Goal: Information Seeking & Learning: Learn about a topic

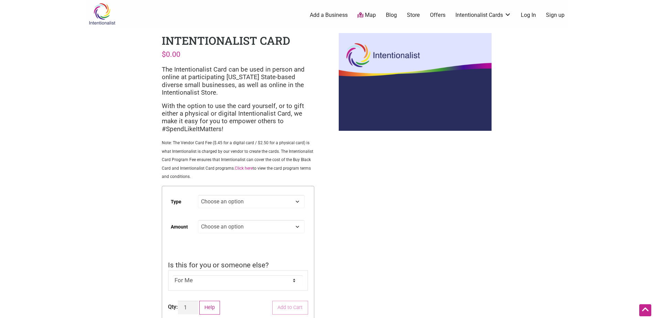
scroll to position [34, 0]
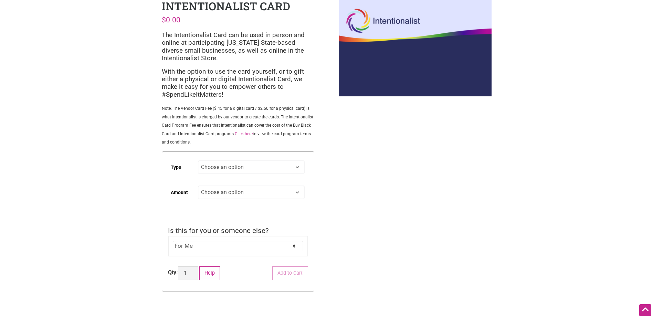
click at [295, 166] on select "Choose an option Digital Physical" at bounding box center [251, 166] width 106 height 13
click at [198, 160] on select "Choose an option Digital Physical" at bounding box center [251, 166] width 106 height 13
select select "Digital"
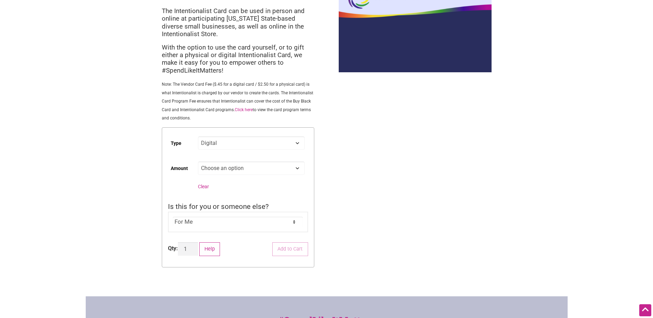
scroll to position [69, 0]
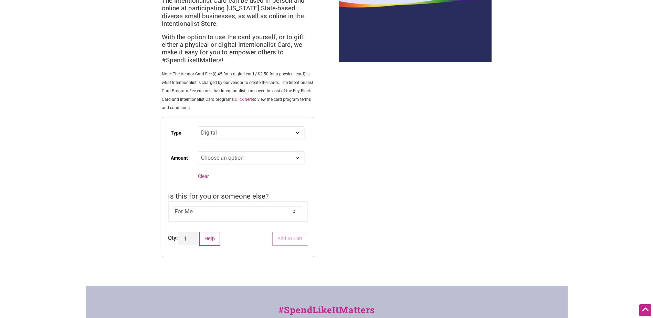
click at [301, 161] on select "Choose an option Custom 25 50 100 150 200 250 500" at bounding box center [251, 157] width 106 height 13
select select "Custom"
click at [198, 151] on select "Choose an option Custom 25 50 100 150 200 250 500" at bounding box center [251, 157] width 106 height 13
select select "Digital"
select select "Custom"
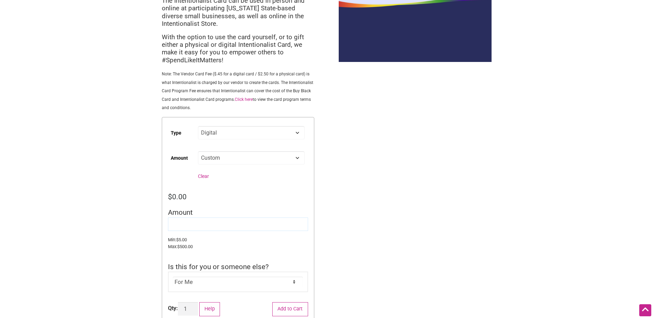
click at [194, 219] on input "Amount" at bounding box center [238, 224] width 140 height 13
type input "30.00"
click at [382, 244] on div "Intentionalist Spend like it matters 0 Add a Business Map Blog Store Offers Int…" at bounding box center [327, 230] width 482 height 598
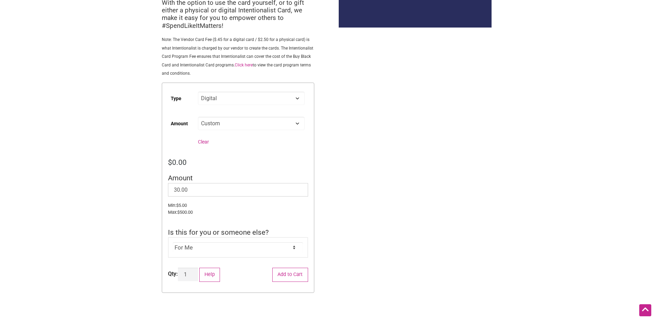
scroll to position [138, 0]
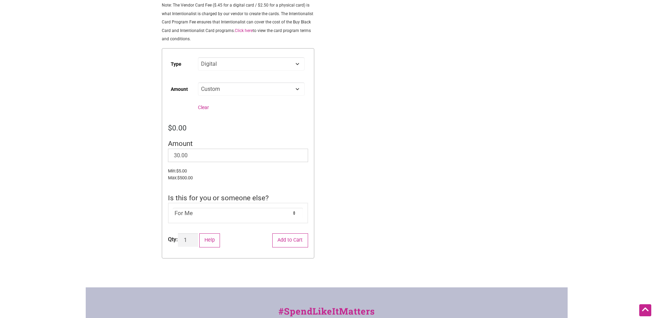
click at [294, 213] on select "For Me For Someone Else" at bounding box center [238, 213] width 130 height 10
select select "For Someone Else"
click at [173, 208] on select "For Me For Someone Else" at bounding box center [238, 213] width 130 height 10
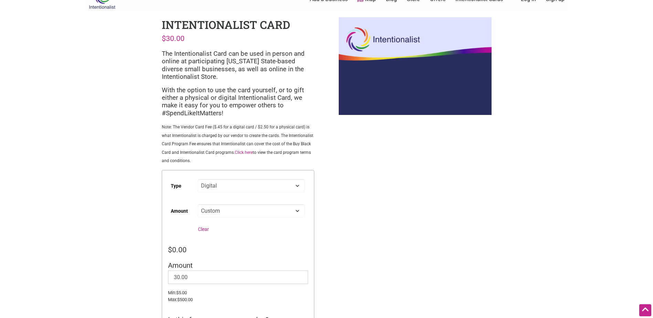
scroll to position [0, 0]
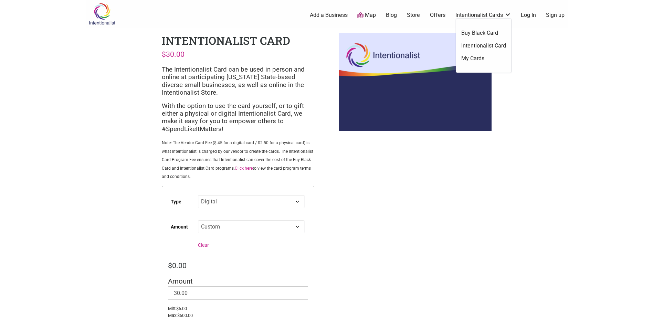
click at [486, 44] on link "Intentionalist Card" at bounding box center [483, 46] width 45 height 8
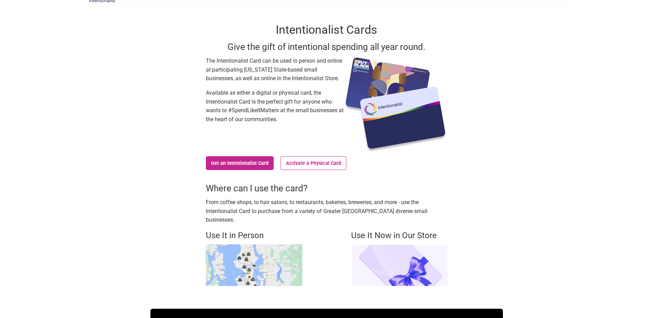
scroll to position [34, 0]
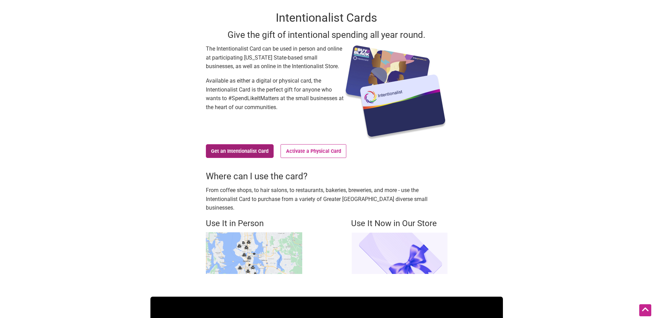
click at [220, 147] on link "Get an Intentionalist Card" at bounding box center [240, 151] width 68 height 14
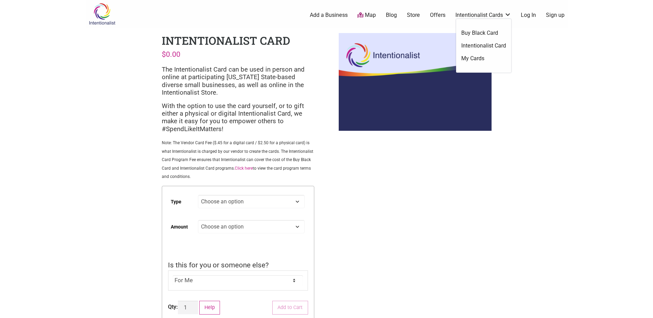
click at [497, 14] on link "Intentionalist Cards" at bounding box center [483, 15] width 56 height 8
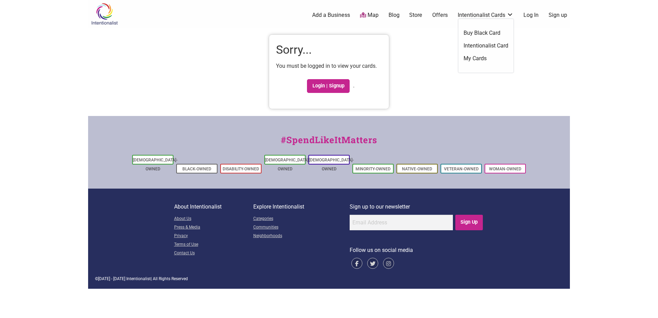
click at [499, 42] on link "Intentionalist Card" at bounding box center [486, 46] width 45 height 8
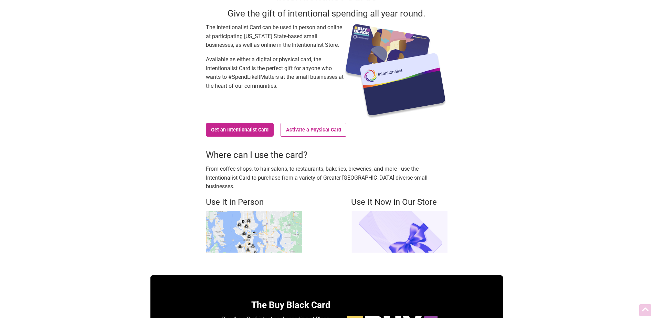
scroll to position [69, 0]
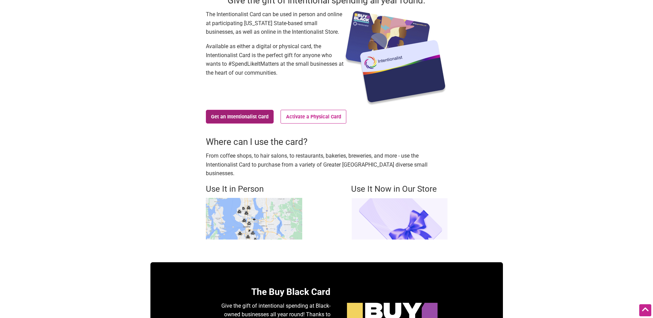
click at [240, 118] on link "Get an Intentionalist Card" at bounding box center [240, 117] width 68 height 14
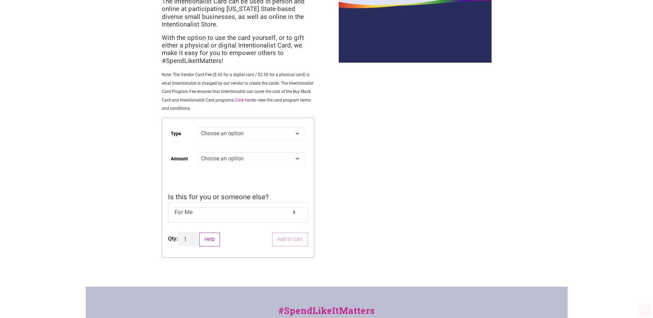
scroll to position [69, 0]
click at [265, 133] on select "Choose an option Digital Physical" at bounding box center [251, 132] width 106 height 13
select select "Physical"
click at [198, 126] on select "Choose an option Digital Physical" at bounding box center [251, 132] width 106 height 13
click at [297, 160] on select "Choose an option Custom 25 50 100 150 200 250" at bounding box center [251, 157] width 106 height 13
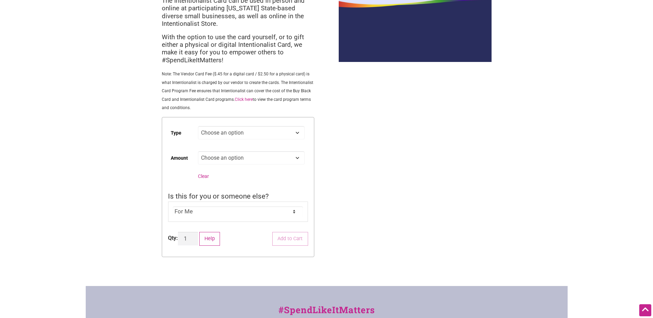
click at [378, 155] on div "Intentionalist Spend like it matters 0 Add a Business Map Blog Store Offers Int…" at bounding box center [327, 195] width 482 height 528
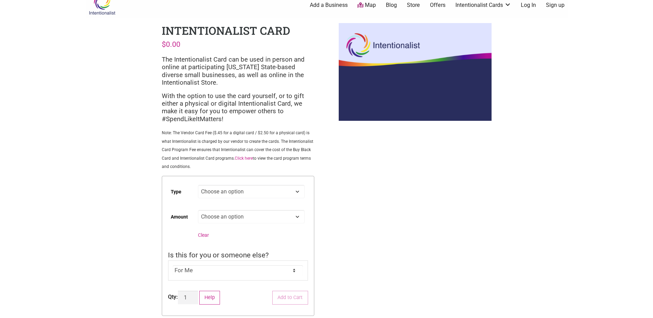
scroll to position [0, 0]
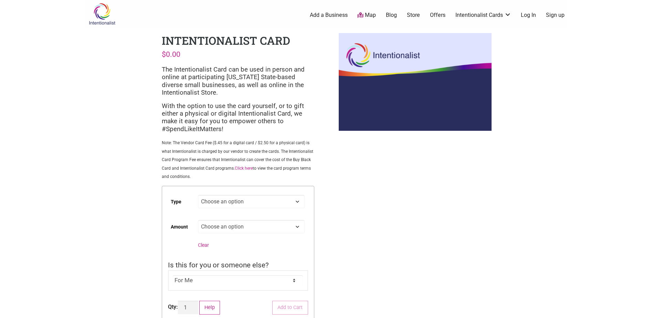
click at [371, 17] on link "Map" at bounding box center [366, 15] width 19 height 8
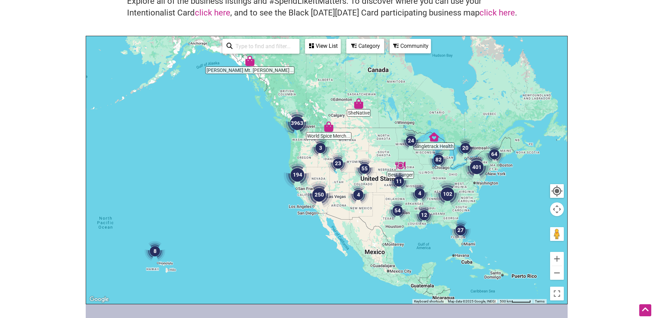
scroll to position [69, 0]
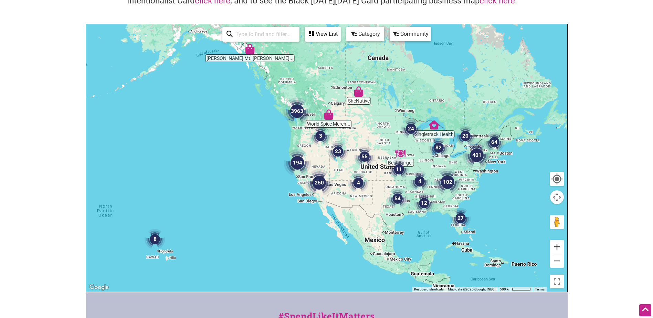
click at [560, 245] on button "Zoom in" at bounding box center [557, 247] width 14 height 14
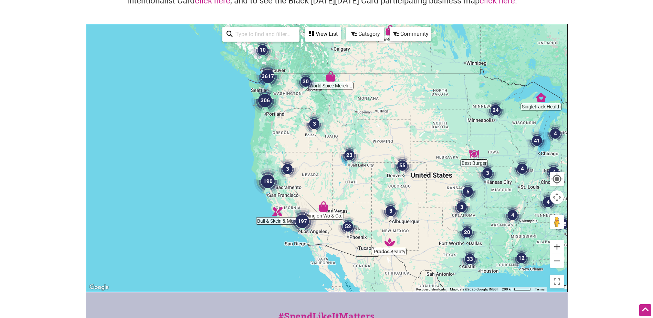
click at [560, 245] on button "Zoom in" at bounding box center [557, 247] width 14 height 14
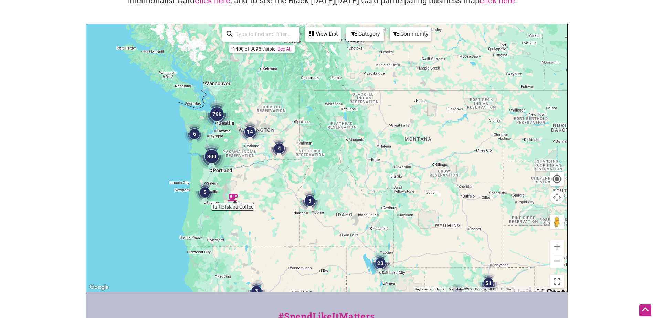
drag, startPoint x: 339, startPoint y: 102, endPoint x: 349, endPoint y: 206, distance: 105.1
click at [349, 206] on div at bounding box center [326, 158] width 481 height 268
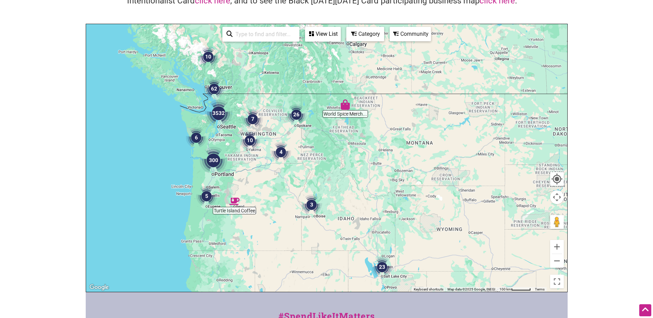
click at [218, 112] on img "3532" at bounding box center [219, 113] width 28 height 28
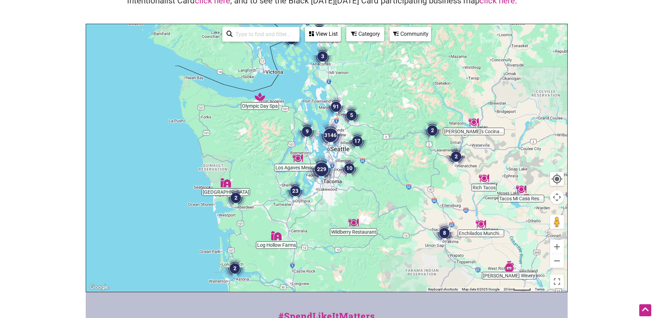
click at [328, 137] on img "3146" at bounding box center [331, 135] width 28 height 28
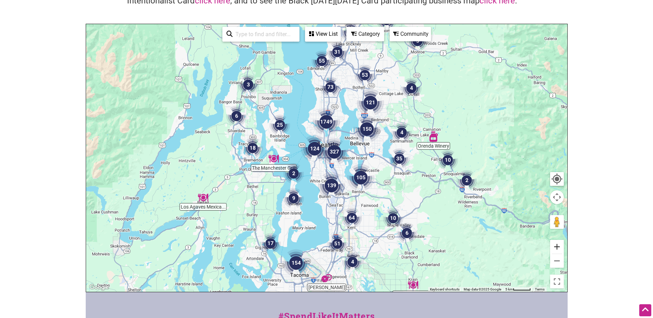
click at [558, 245] on button "Zoom in" at bounding box center [557, 247] width 14 height 14
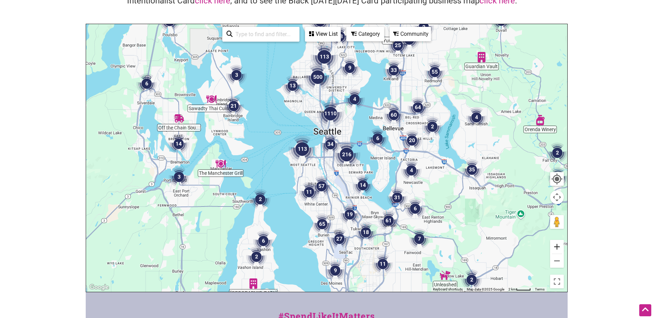
click at [558, 245] on button "Zoom in" at bounding box center [557, 247] width 14 height 14
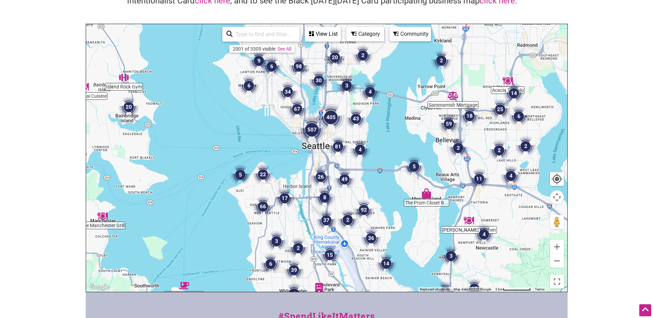
drag, startPoint x: 416, startPoint y: 199, endPoint x: 403, endPoint y: 246, distance: 48.9
click at [403, 246] on div "To navigate, press the arrow keys." at bounding box center [326, 158] width 481 height 268
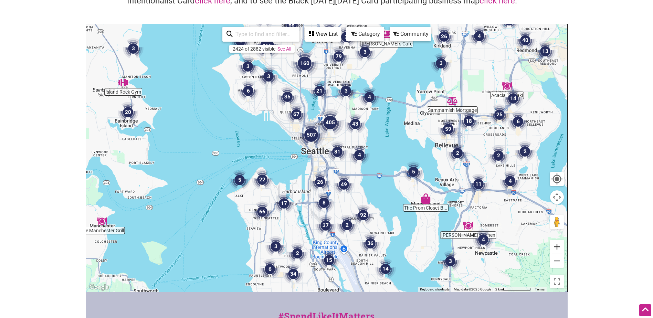
click at [560, 243] on button "Zoom in" at bounding box center [557, 247] width 14 height 14
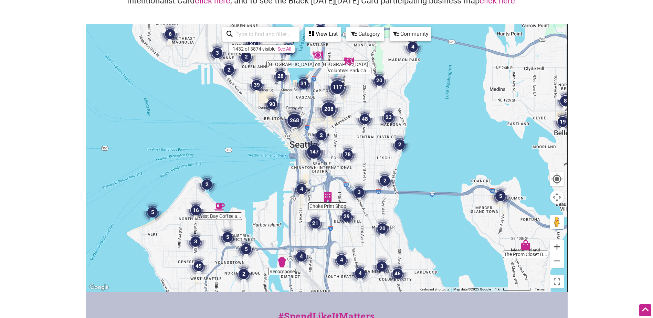
click at [560, 243] on button "Zoom in" at bounding box center [557, 247] width 14 height 14
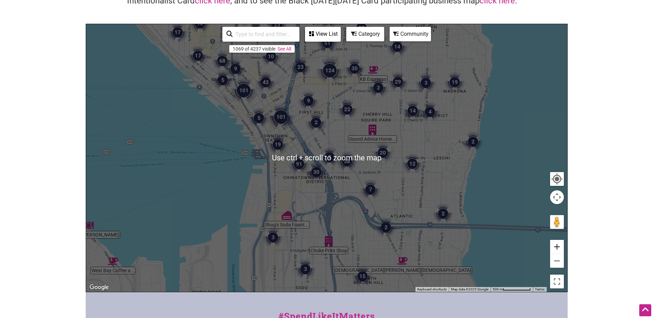
scroll to position [34, 0]
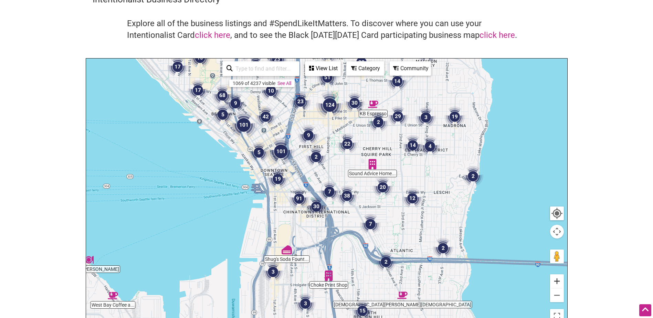
click at [560, 279] on button "Zoom in" at bounding box center [557, 281] width 14 height 14
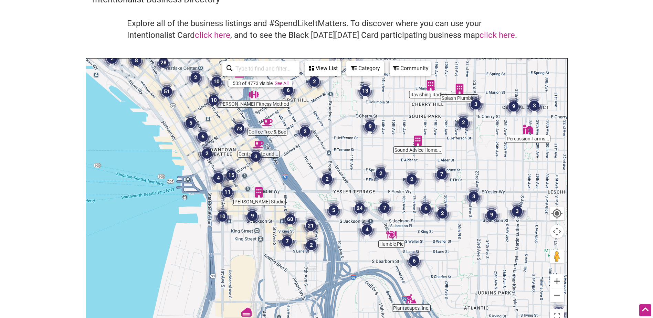
click at [558, 282] on button "Zoom in" at bounding box center [557, 281] width 14 height 14
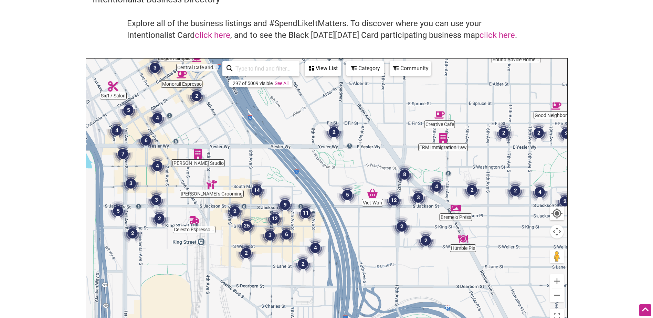
drag, startPoint x: 360, startPoint y: 218, endPoint x: 366, endPoint y: 174, distance: 44.2
click at [366, 174] on div "To navigate, press the arrow keys." at bounding box center [326, 193] width 481 height 268
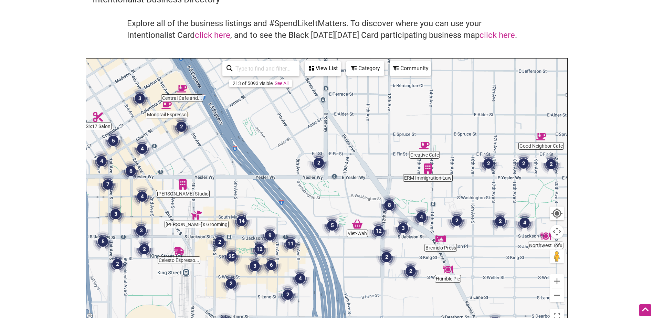
drag, startPoint x: 376, startPoint y: 158, endPoint x: 361, endPoint y: 190, distance: 34.8
click at [361, 190] on div "To navigate, press the arrow keys." at bounding box center [326, 193] width 481 height 268
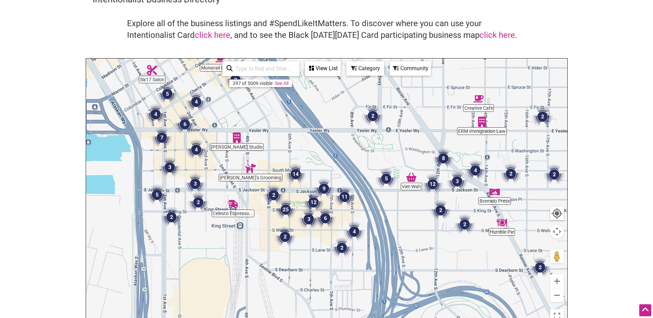
drag, startPoint x: 361, startPoint y: 190, endPoint x: 417, endPoint y: 141, distance: 74.2
click at [417, 141] on div "To navigate, press the arrow keys." at bounding box center [326, 193] width 481 height 268
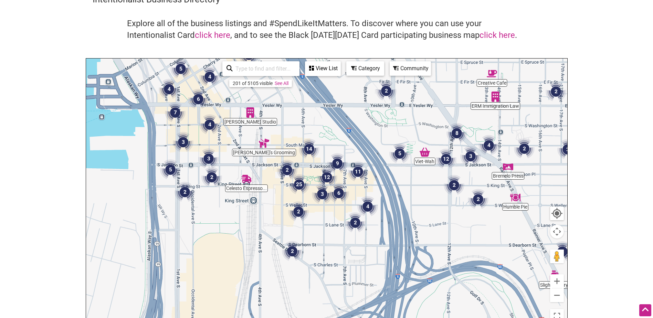
drag, startPoint x: 378, startPoint y: 174, endPoint x: 391, endPoint y: 148, distance: 29.4
click at [391, 148] on img "5" at bounding box center [399, 153] width 21 height 21
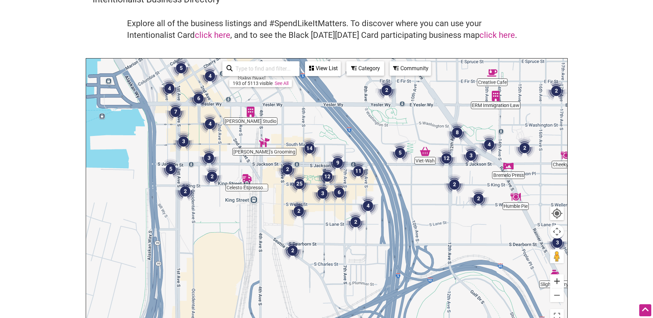
click at [561, 279] on button "Zoom in" at bounding box center [557, 281] width 14 height 14
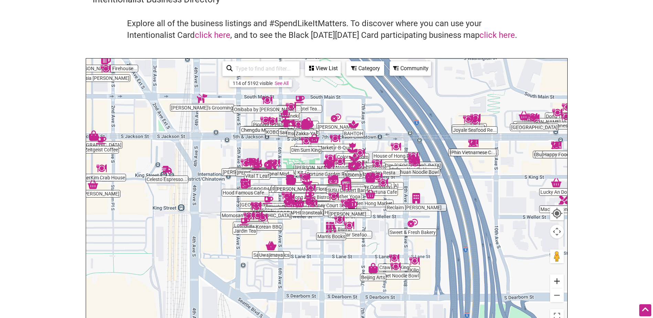
click at [558, 281] on button "Zoom in" at bounding box center [557, 281] width 14 height 14
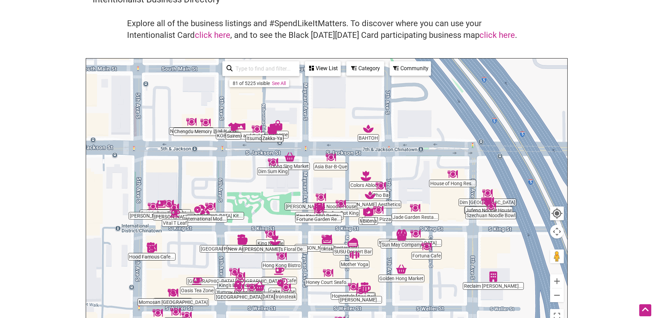
drag, startPoint x: 464, startPoint y: 225, endPoint x: 452, endPoint y: 295, distance: 70.6
click at [452, 295] on div "To navigate, press the arrow keys." at bounding box center [326, 193] width 481 height 268
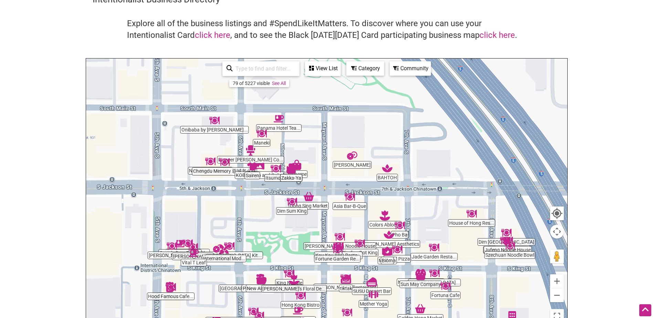
drag, startPoint x: 439, startPoint y: 234, endPoint x: 459, endPoint y: 274, distance: 44.3
click at [459, 274] on div "To navigate, press the arrow keys." at bounding box center [326, 193] width 481 height 268
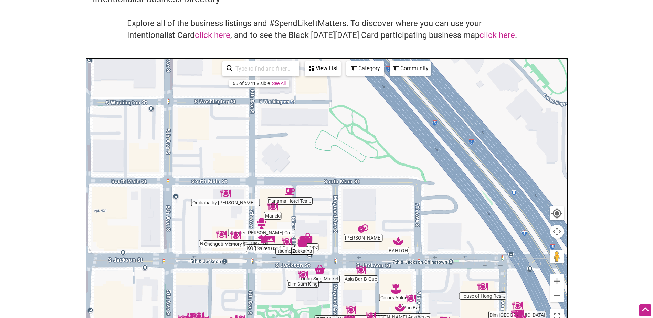
drag, startPoint x: 442, startPoint y: 224, endPoint x: 453, endPoint y: 299, distance: 75.5
click at [453, 299] on div "To navigate, press the arrow keys." at bounding box center [326, 193] width 481 height 268
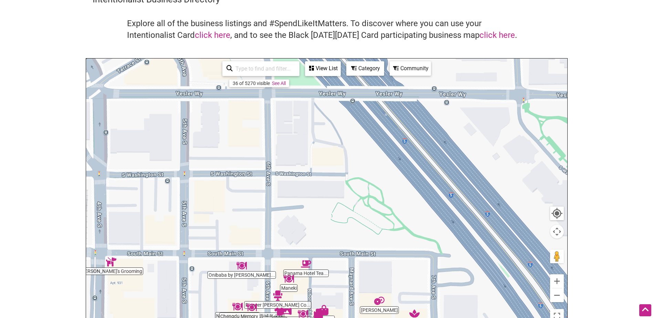
drag, startPoint x: 435, startPoint y: 233, endPoint x: 451, endPoint y: 307, distance: 75.7
click at [451, 307] on div "To navigate, press the arrow keys." at bounding box center [326, 193] width 481 height 268
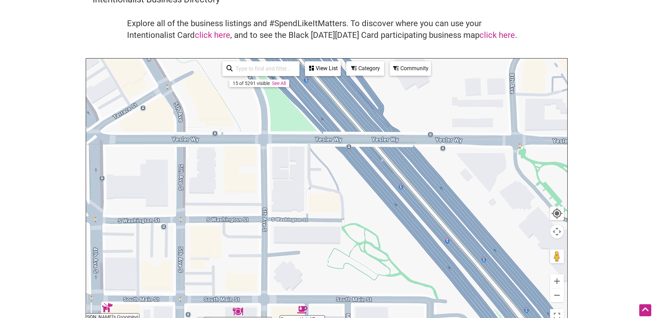
drag, startPoint x: 411, startPoint y: 226, endPoint x: 404, endPoint y: 283, distance: 56.8
click at [404, 283] on div "To navigate, press the arrow keys." at bounding box center [326, 193] width 481 height 268
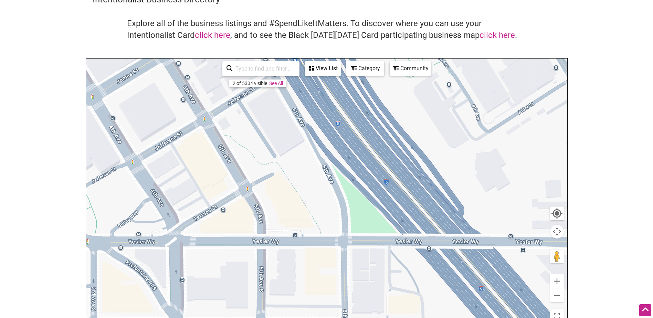
drag, startPoint x: 345, startPoint y: 183, endPoint x: 428, endPoint y: 275, distance: 124.0
click at [428, 275] on div "To navigate, press the arrow keys." at bounding box center [326, 193] width 481 height 268
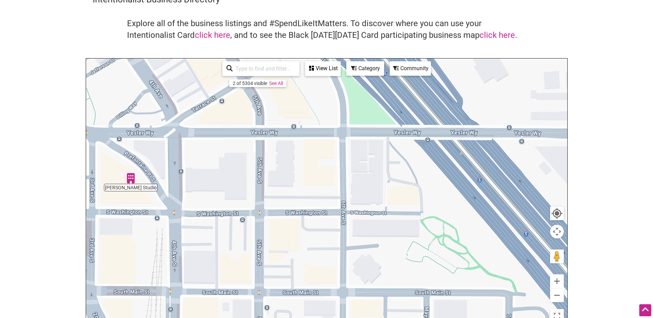
drag, startPoint x: 414, startPoint y: 283, endPoint x: 372, endPoint y: 158, distance: 131.5
click at [373, 157] on div "To navigate, press the arrow keys." at bounding box center [326, 193] width 481 height 268
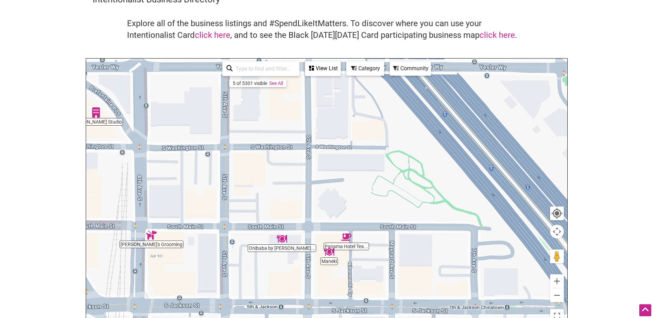
drag, startPoint x: 374, startPoint y: 209, endPoint x: 378, endPoint y: 184, distance: 24.3
click at [378, 184] on div "To navigate, press the arrow keys." at bounding box center [326, 193] width 481 height 268
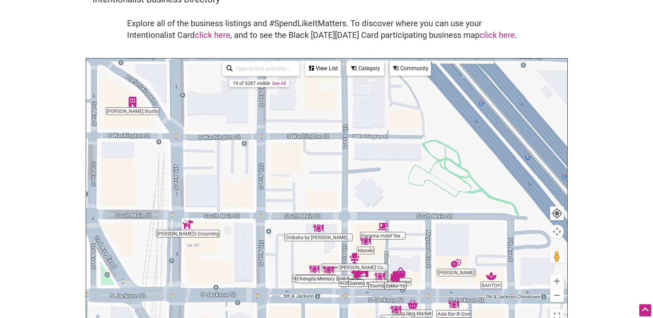
drag, startPoint x: 378, startPoint y: 187, endPoint x: 417, endPoint y: 175, distance: 41.0
click at [417, 175] on div "To navigate, press the arrow keys." at bounding box center [326, 193] width 481 height 268
click at [593, 159] on body "× Menu 0 Add a Business Map Blog Store Offers Intentionalist Cards Buy Black Ca…" at bounding box center [326, 125] width 653 height 318
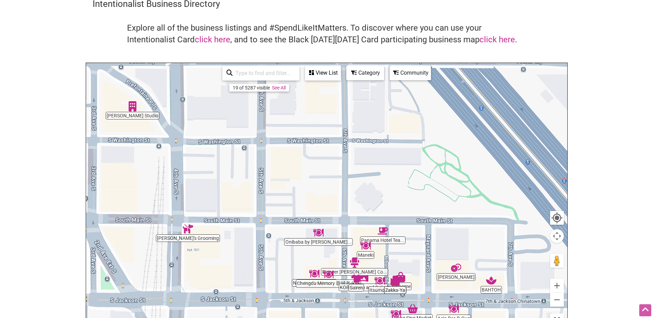
scroll to position [0, 0]
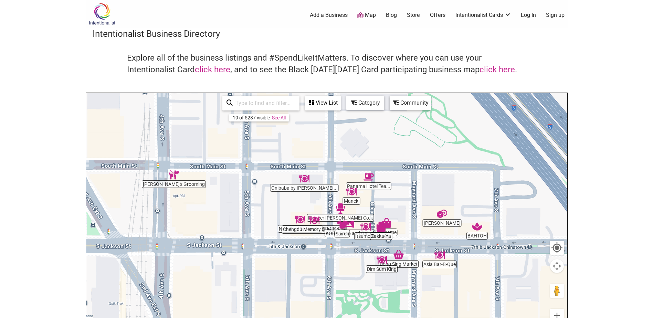
drag, startPoint x: 396, startPoint y: 229, endPoint x: 383, endPoint y: 141, distance: 88.4
click at [383, 141] on div "To navigate, press the arrow keys." at bounding box center [326, 227] width 481 height 268
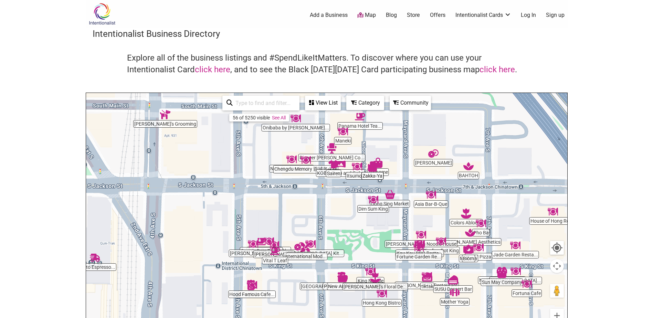
drag, startPoint x: 443, startPoint y: 221, endPoint x: 435, endPoint y: 158, distance: 63.4
click at [435, 158] on div "To navigate, press the arrow keys." at bounding box center [326, 227] width 481 height 268
click at [558, 314] on button "Zoom in" at bounding box center [557, 316] width 14 height 14
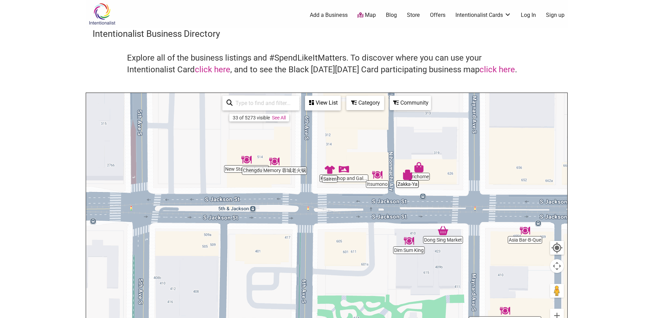
drag, startPoint x: 452, startPoint y: 213, endPoint x: 442, endPoint y: 279, distance: 66.2
click at [442, 279] on div "To navigate, press the arrow keys." at bounding box center [326, 227] width 481 height 268
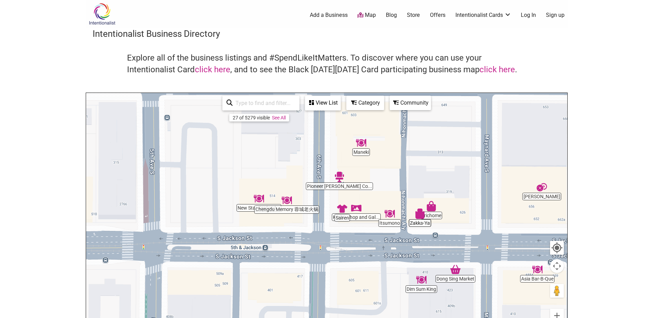
drag, startPoint x: 412, startPoint y: 221, endPoint x: 424, endPoint y: 261, distance: 42.5
click at [424, 261] on div "To navigate, press the arrow keys." at bounding box center [326, 227] width 481 height 268
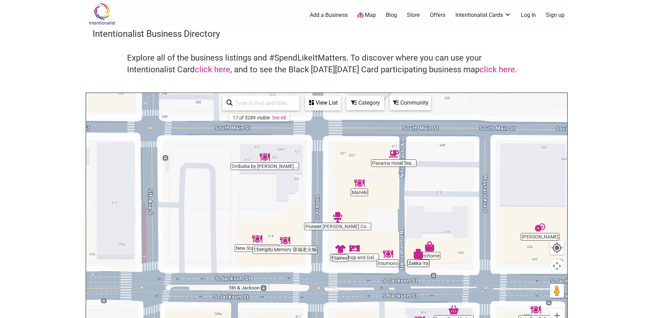
drag, startPoint x: 371, startPoint y: 231, endPoint x: 369, endPoint y: 272, distance: 41.4
click at [369, 274] on div "To navigate, press the arrow keys." at bounding box center [326, 227] width 481 height 268
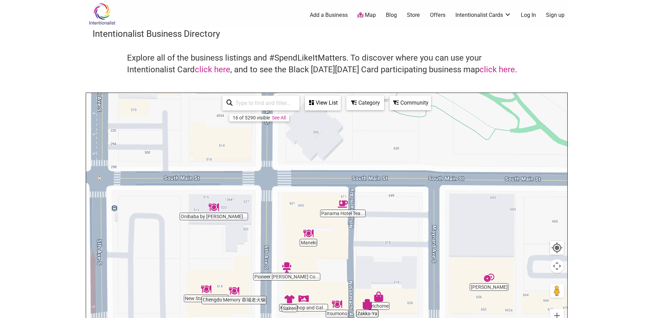
drag, startPoint x: 415, startPoint y: 222, endPoint x: 364, endPoint y: 272, distance: 71.1
click at [364, 272] on div "To navigate, press the arrow keys." at bounding box center [326, 227] width 481 height 268
click at [205, 71] on link "click here" at bounding box center [212, 70] width 35 height 10
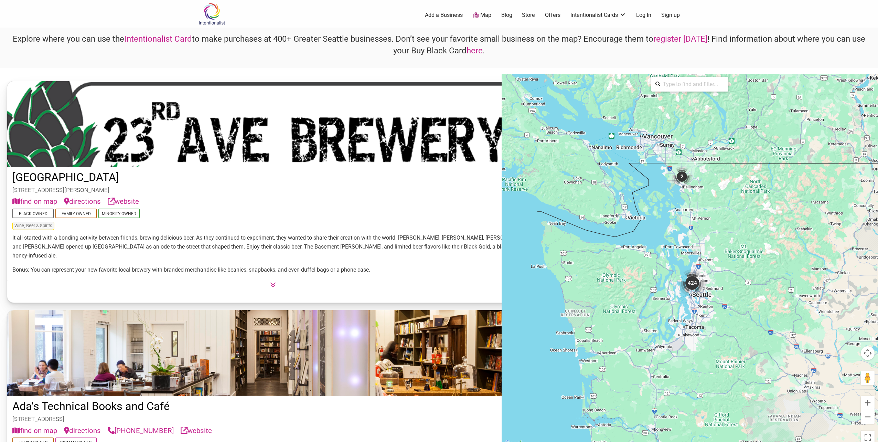
click at [249, 189] on div "[STREET_ADDRESS][PERSON_NAME]" at bounding box center [272, 190] width 521 height 9
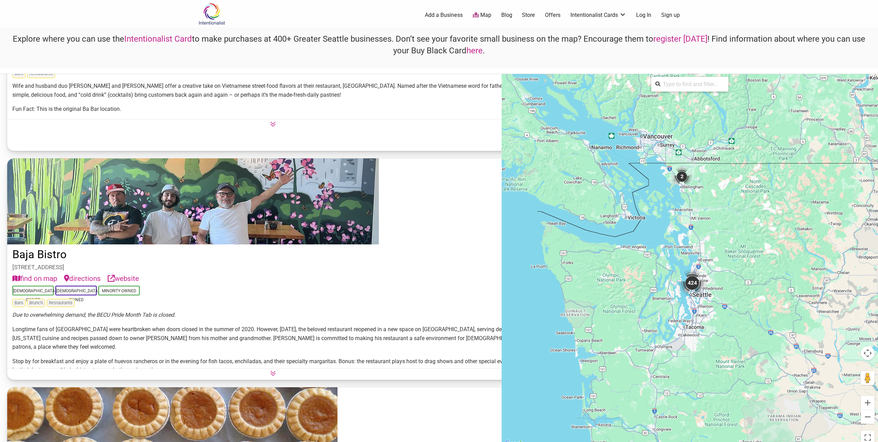
scroll to position [1721, 0]
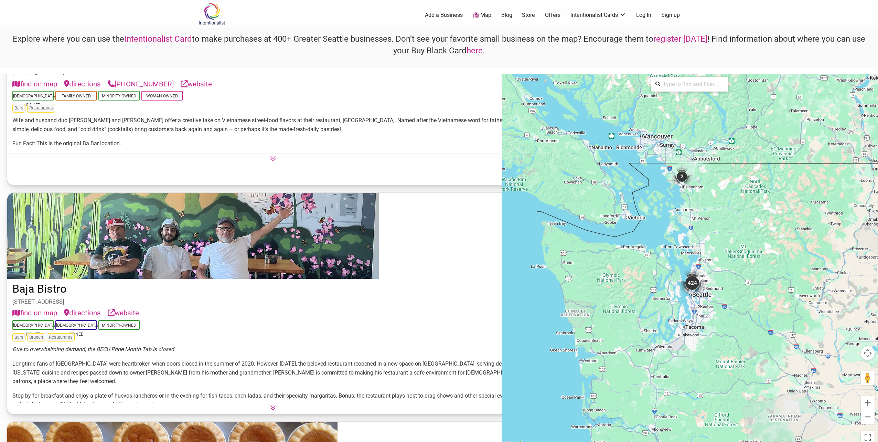
click at [132, 308] on link "website" at bounding box center [123, 313] width 31 height 11
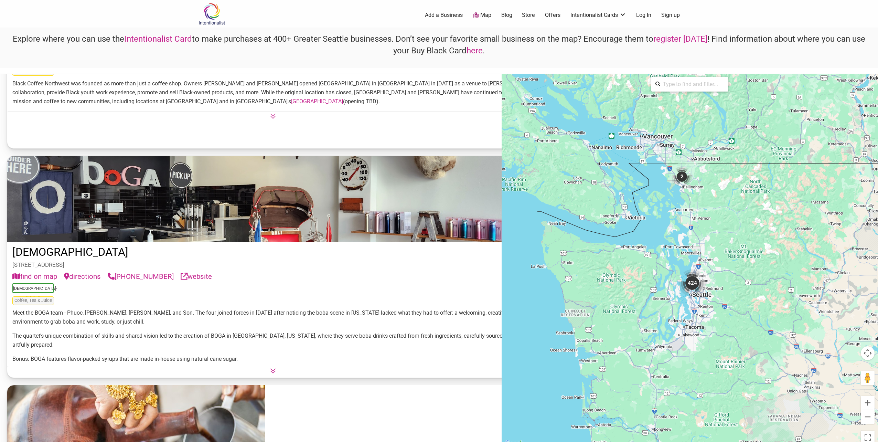
scroll to position [3373, 0]
